Goal: Book appointment/travel/reservation

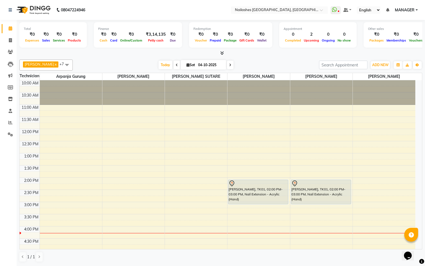
click at [229, 65] on icon at bounding box center [230, 64] width 2 height 3
type input "05-10-2025"
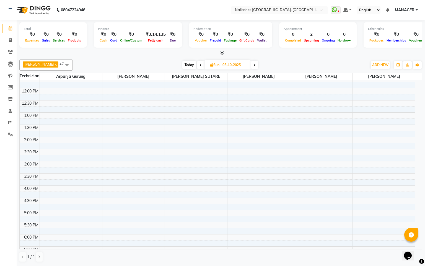
scroll to position [22, 0]
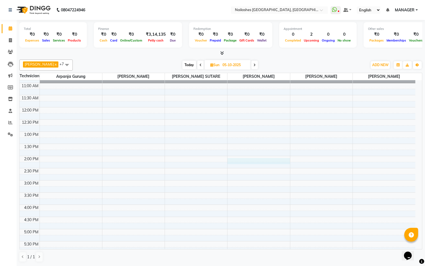
click at [260, 161] on div "10:00 AM 10:30 AM 11:00 AM 11:30 AM 12:00 PM 12:30 PM 1:00 PM 1:30 PM 2:00 PM 2…" at bounding box center [218, 193] width 396 height 268
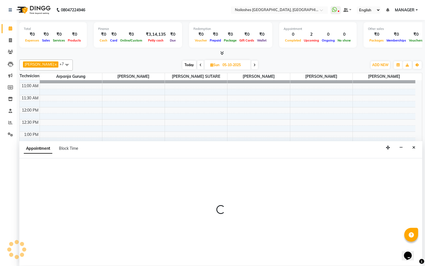
select select "90885"
select select "840"
select select "tentative"
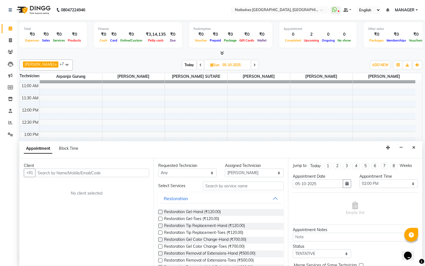
click at [107, 172] on input "text" at bounding box center [92, 173] width 114 height 9
type input "7048360132"
click at [146, 175] on span "Add Client" at bounding box center [137, 172] width 19 height 5
select select "21"
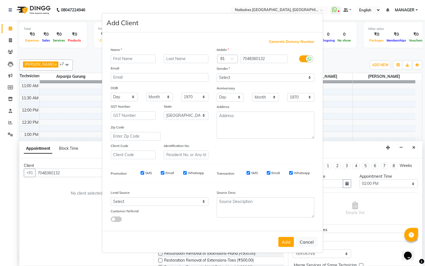
click at [136, 60] on input "text" at bounding box center [133, 59] width 45 height 9
type input "s"
type input "SHALINI"
type input "CHOPRA"
click at [236, 77] on select "Select [DEMOGRAPHIC_DATA] [DEMOGRAPHIC_DATA] Other Prefer Not To Say" at bounding box center [266, 77] width 98 height 9
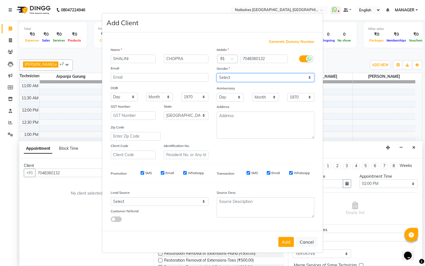
select select "[DEMOGRAPHIC_DATA]"
click at [217, 74] on select "Select [DEMOGRAPHIC_DATA] [DEMOGRAPHIC_DATA] Other Prefer Not To Say" at bounding box center [266, 77] width 98 height 9
click at [285, 242] on button "Add" at bounding box center [286, 242] width 16 height 10
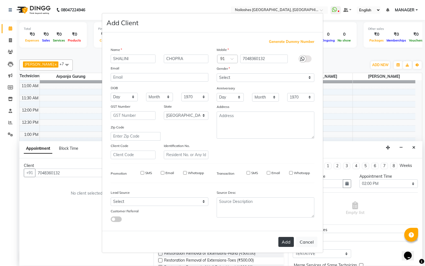
type input "70******32"
select select
select select "null"
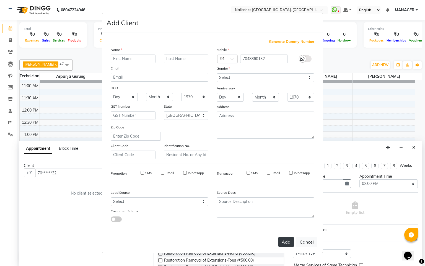
select select
checkbox input "false"
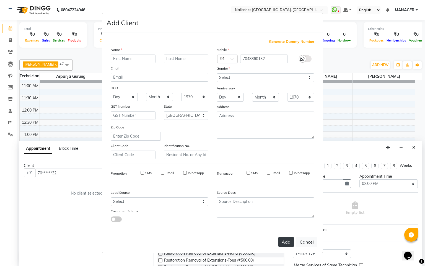
checkbox input "false"
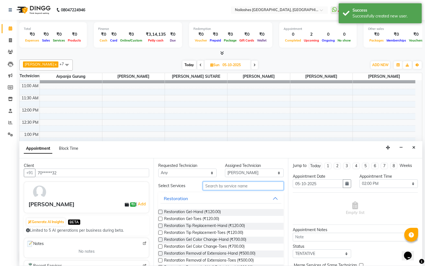
click at [252, 186] on input "text" at bounding box center [243, 186] width 81 height 9
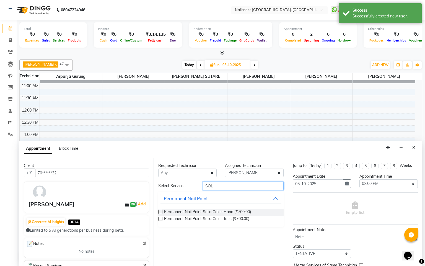
type input "SOL"
click at [163, 212] on div "Permanent Nail Paint Solid Color-Hand (₹700.00)" at bounding box center [220, 212] width 125 height 7
click at [160, 213] on label at bounding box center [160, 212] width 4 height 4
click at [160, 213] on input "checkbox" at bounding box center [160, 213] width 4 height 4
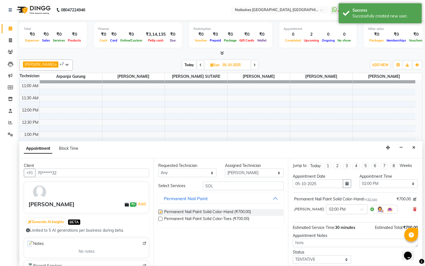
checkbox input "false"
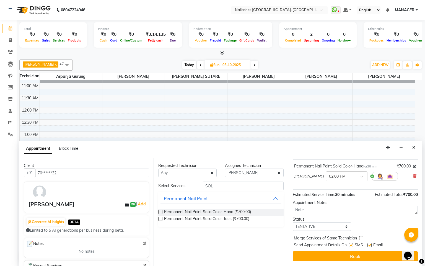
scroll to position [39, 0]
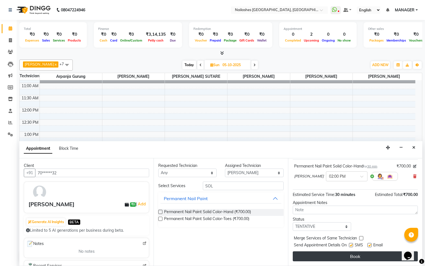
click at [350, 258] on button "Book" at bounding box center [355, 256] width 125 height 10
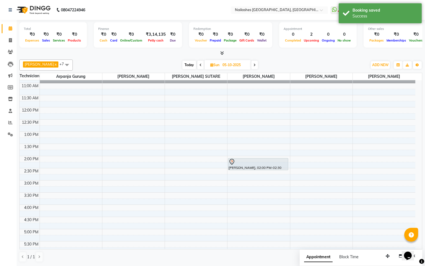
click at [183, 66] on span "Today" at bounding box center [189, 65] width 14 height 9
type input "04-10-2025"
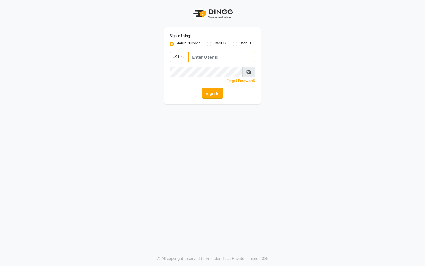
type input "9274512300"
click at [211, 96] on button "Sign In" at bounding box center [212, 93] width 21 height 11
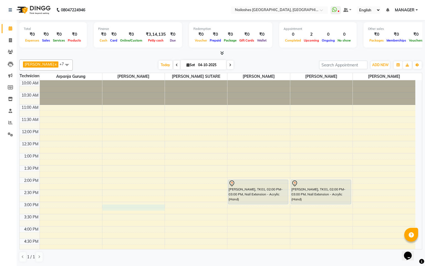
click at [129, 211] on div "10:00 AM 10:30 AM 11:00 AM 11:30 AM 12:00 PM 12:30 PM 1:00 PM 1:30 PM 2:00 PM 2…" at bounding box center [218, 214] width 396 height 268
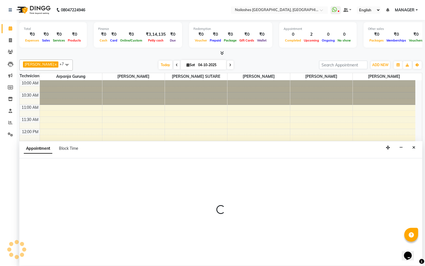
select select "83876"
select select "900"
select select "tentative"
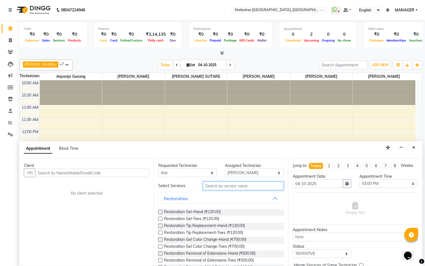
click at [222, 185] on input "text" at bounding box center [243, 186] width 81 height 9
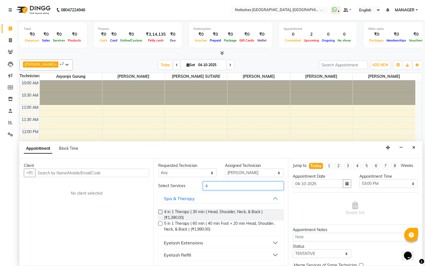
type input "4"
click at [160, 211] on label at bounding box center [160, 212] width 4 height 4
click at [160, 211] on input "checkbox" at bounding box center [160, 213] width 4 height 4
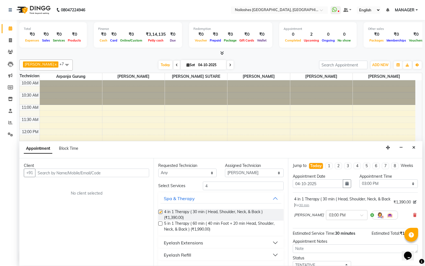
checkbox input "false"
click at [78, 174] on input "text" at bounding box center [92, 173] width 114 height 9
click at [414, 148] on icon "Close" at bounding box center [413, 148] width 3 height 4
